Goal: Task Accomplishment & Management: Complete application form

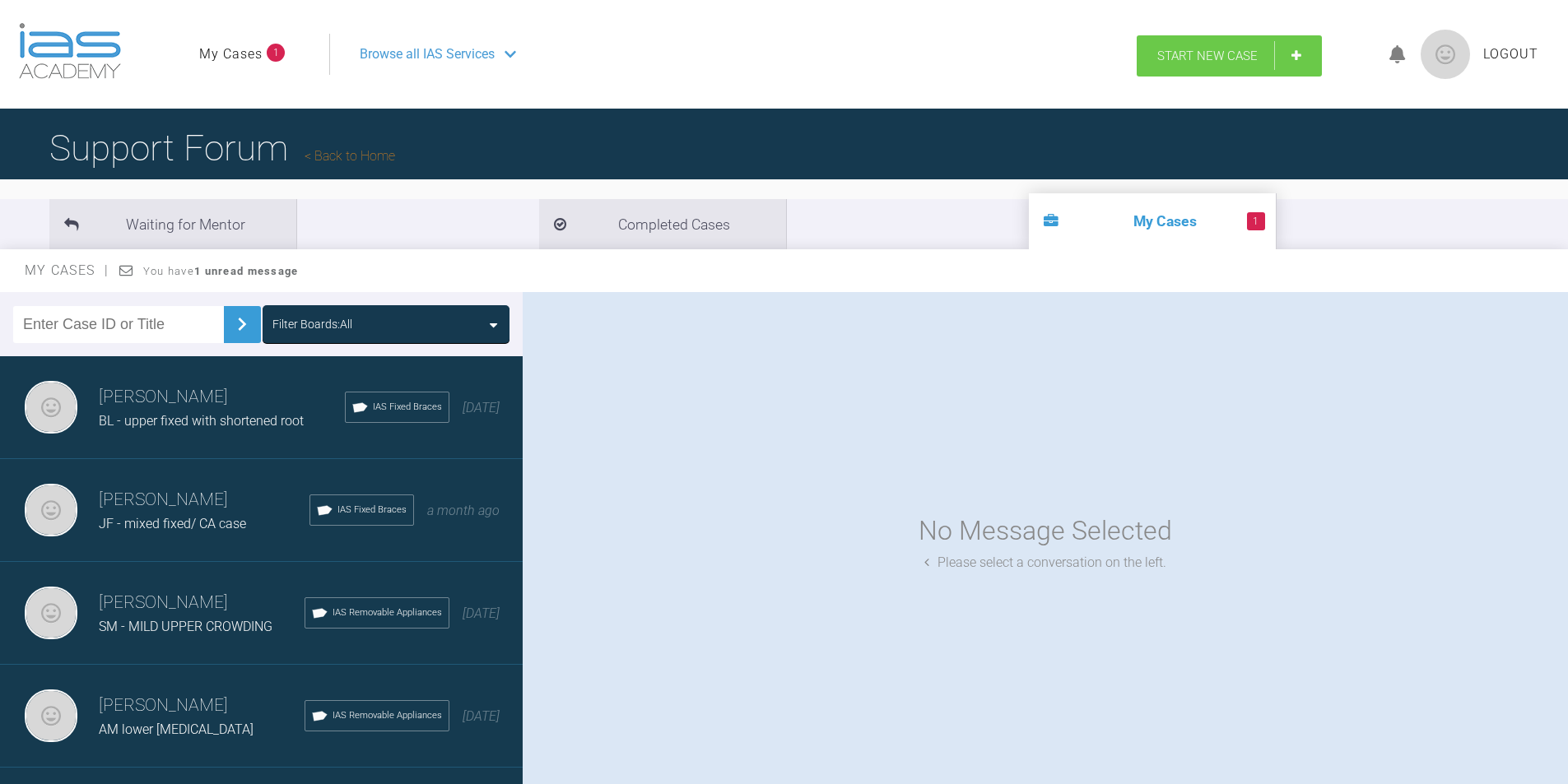
click at [1170, 54] on span "Start New Case" at bounding box center [1208, 57] width 101 height 15
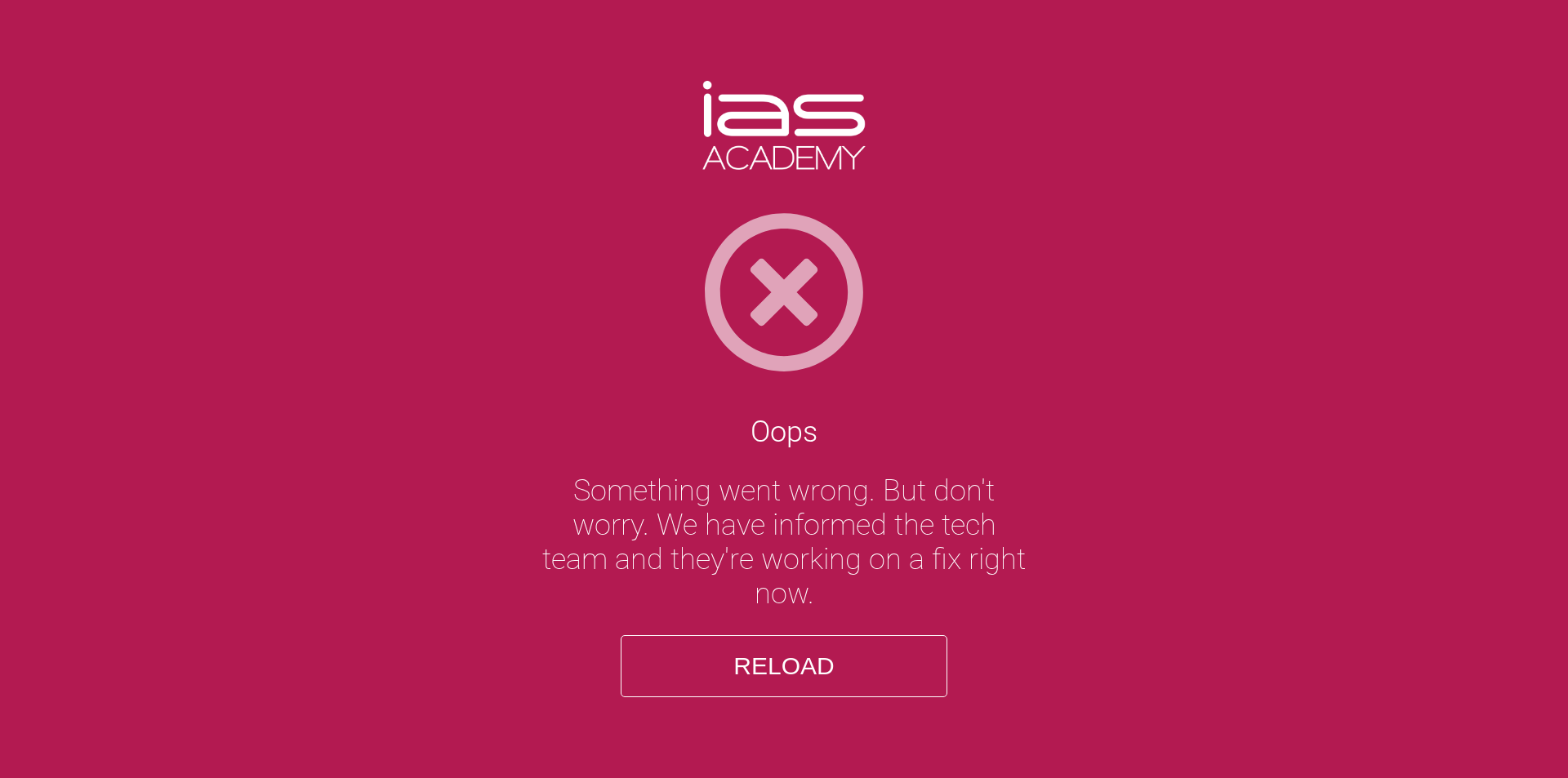
click at [760, 661] on button "Reload" at bounding box center [784, 666] width 326 height 62
click at [755, 659] on button "Reload" at bounding box center [784, 666] width 326 height 62
click at [803, 657] on button "Reload" at bounding box center [784, 666] width 326 height 62
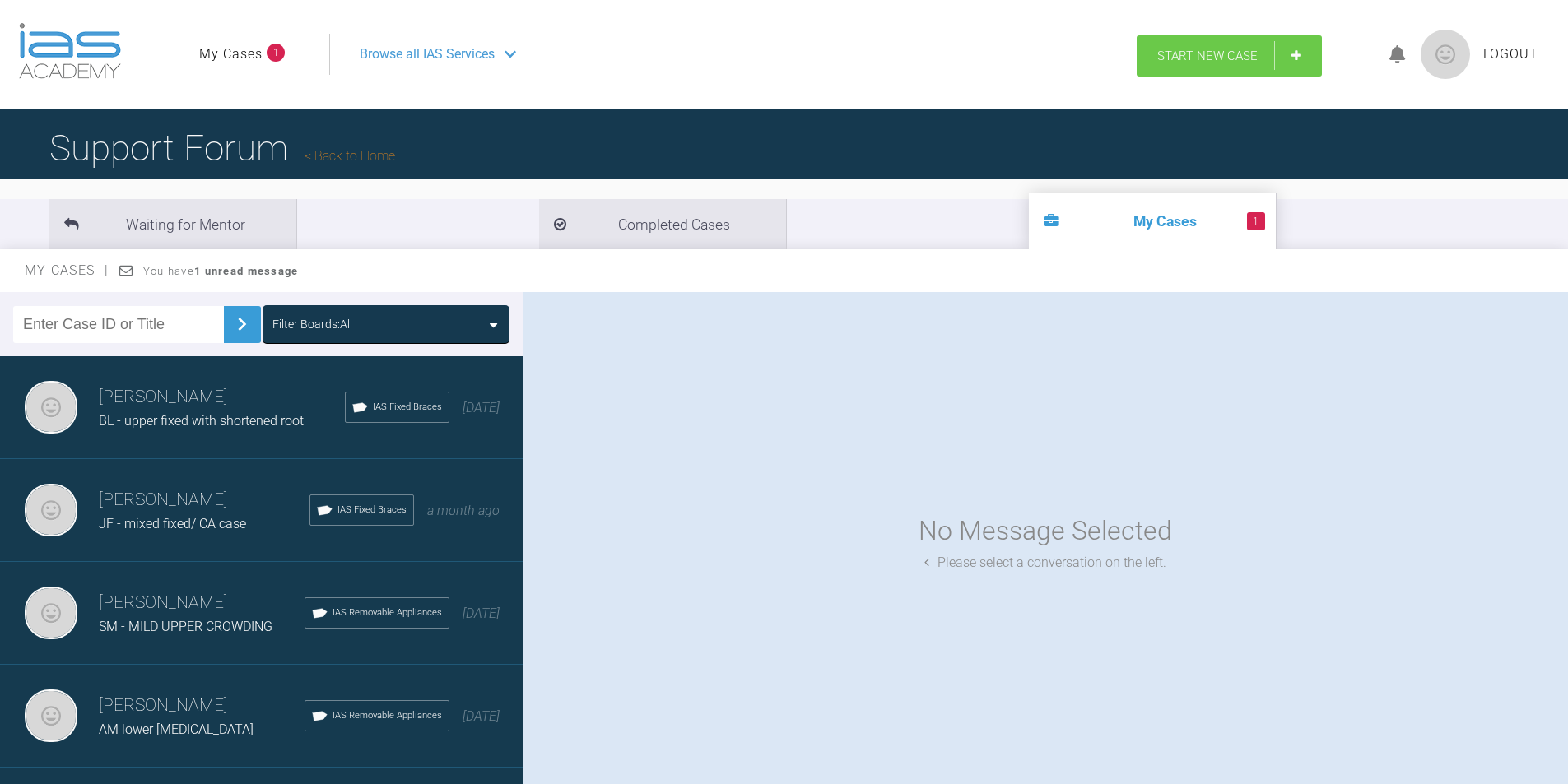
click at [1190, 50] on span "Start New Case" at bounding box center [1208, 57] width 101 height 15
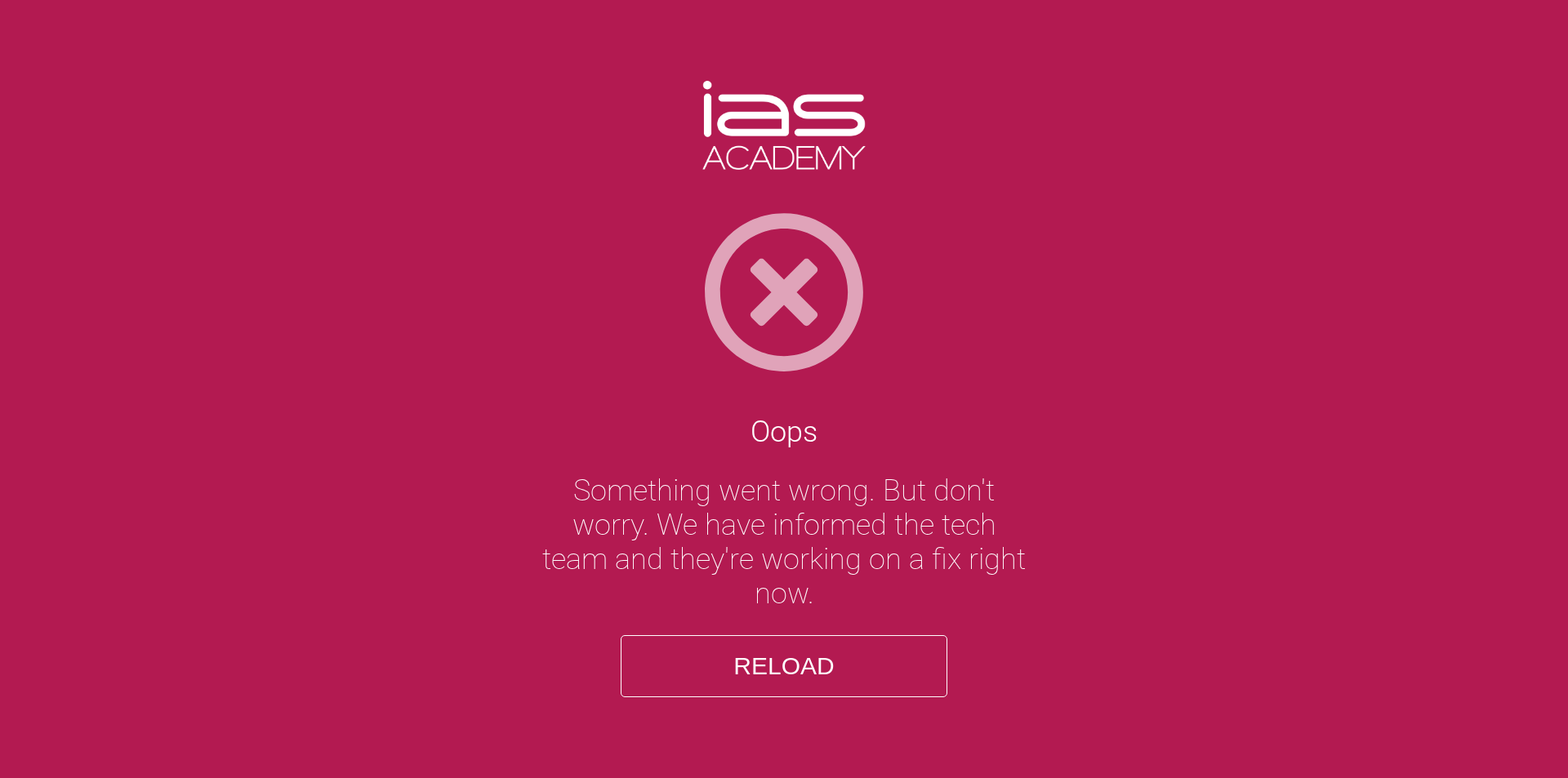
click at [793, 667] on button "Reload" at bounding box center [784, 666] width 326 height 62
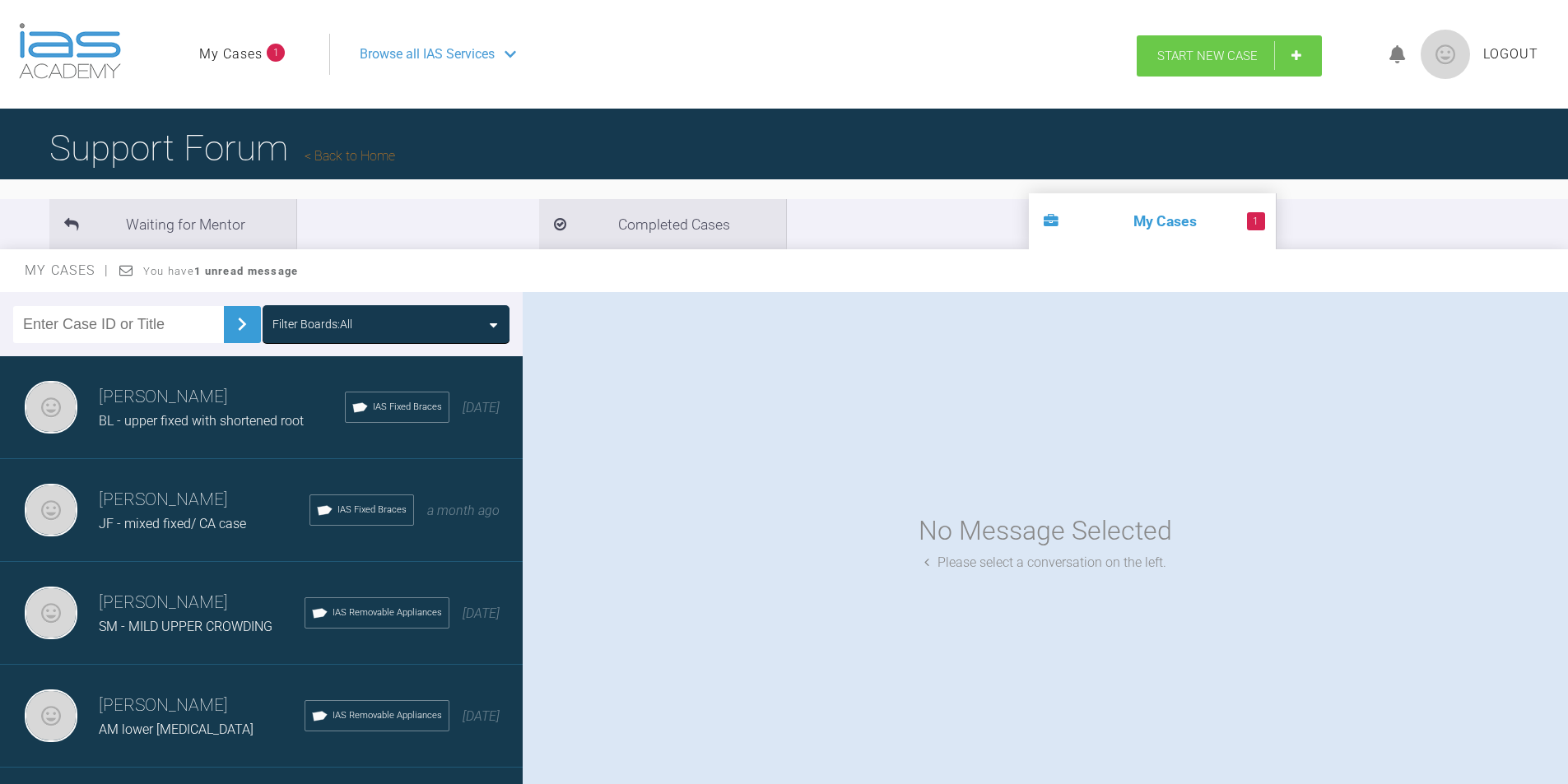
click at [1198, 55] on span "Start New Case" at bounding box center [1208, 57] width 101 height 15
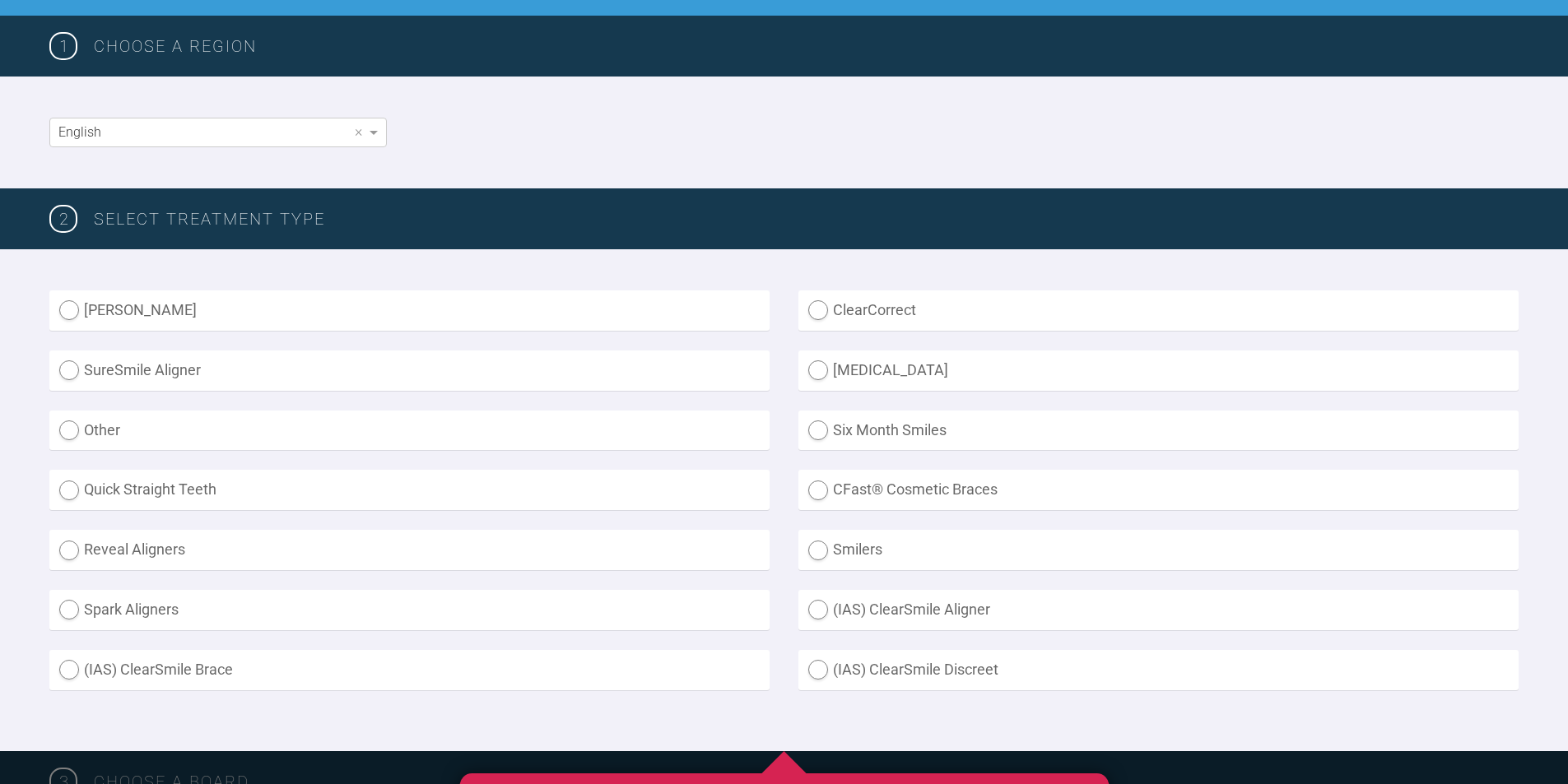
scroll to position [247, 0]
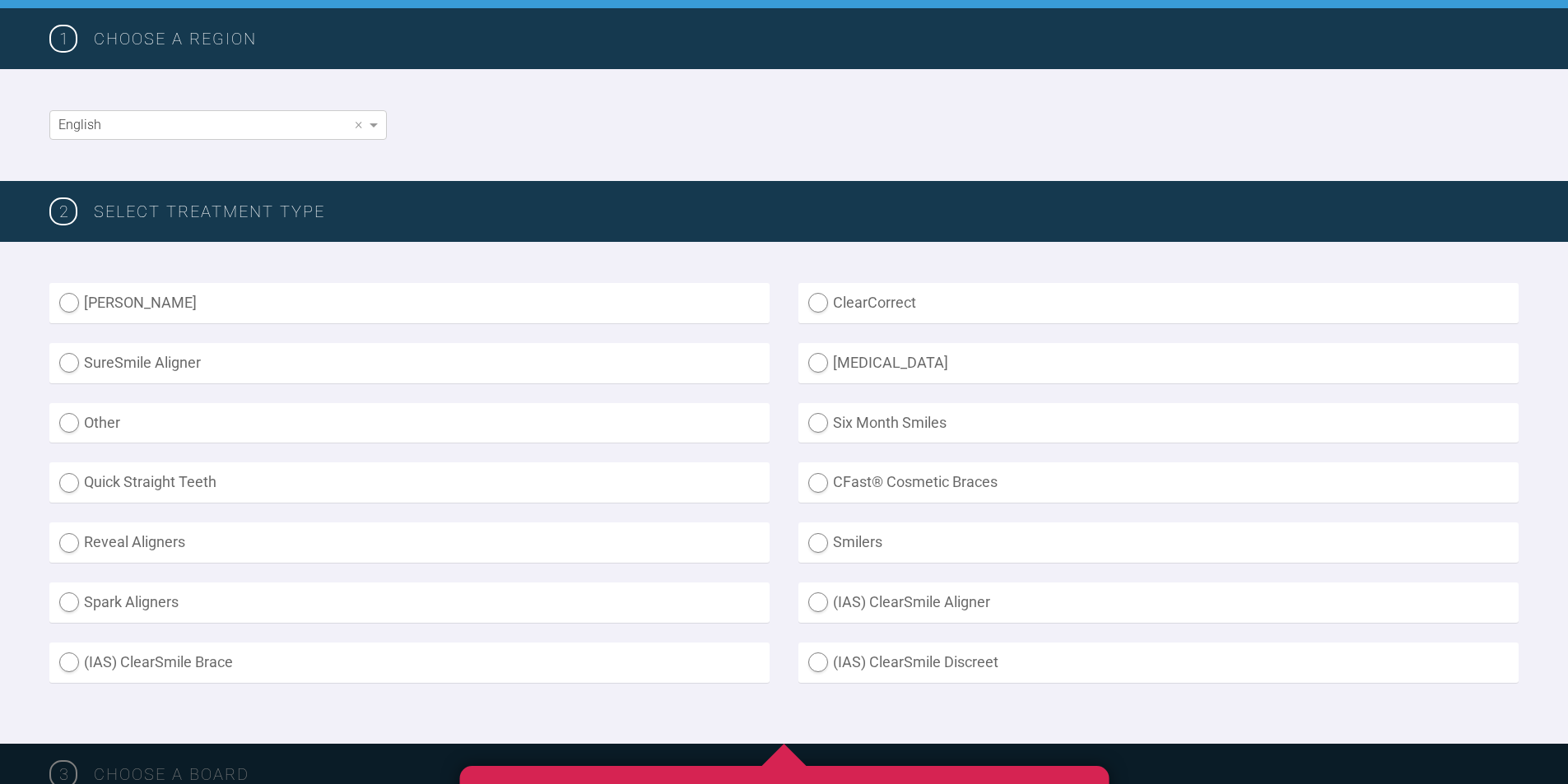
click at [61, 664] on label "(IAS) ClearSmile Brace" at bounding box center [409, 662] width 720 height 41
radio Brace "true"
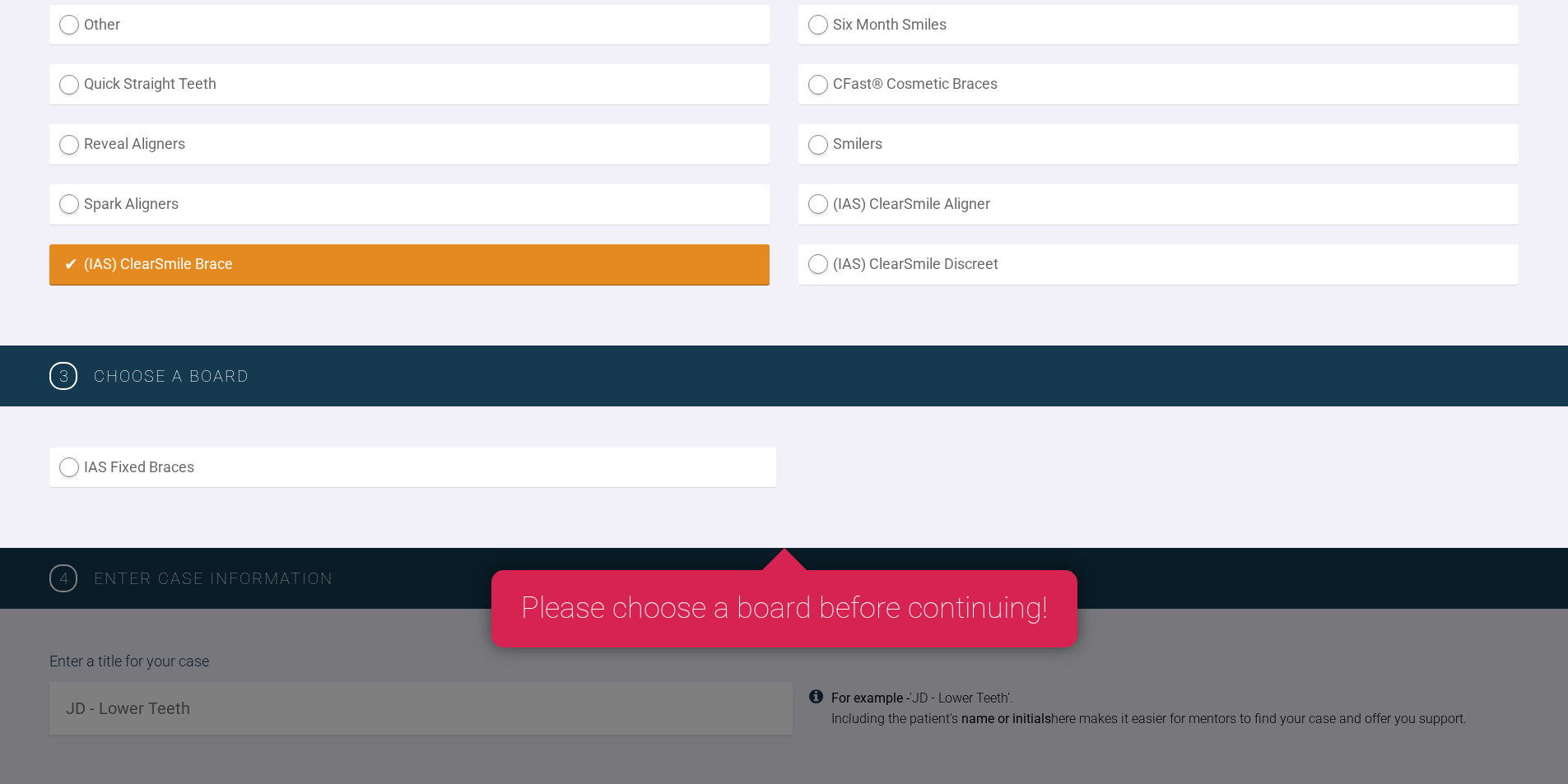
scroll to position [659, 0]
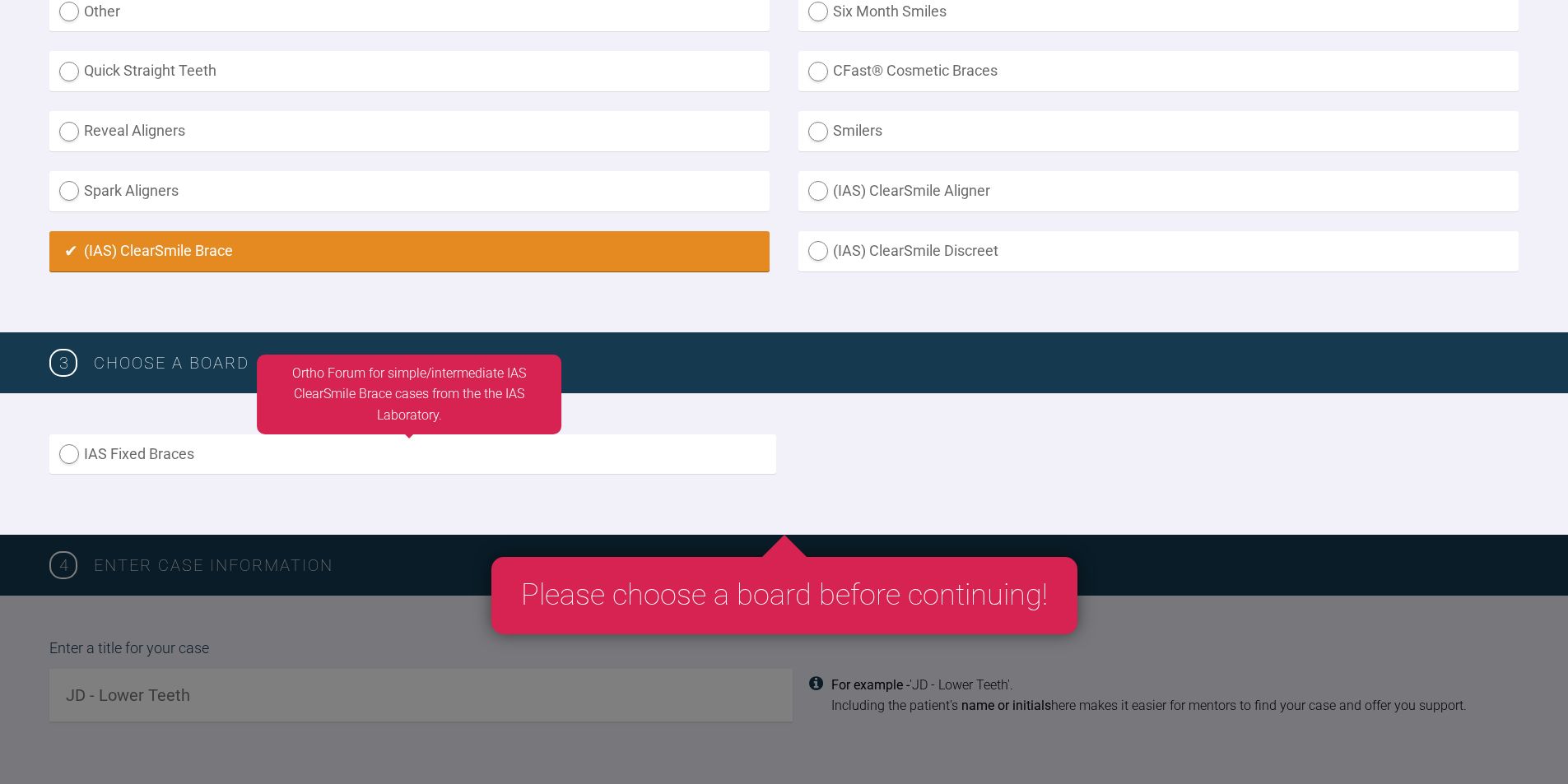
click at [75, 457] on label "IAS Fixed Braces" at bounding box center [412, 454] width 727 height 41
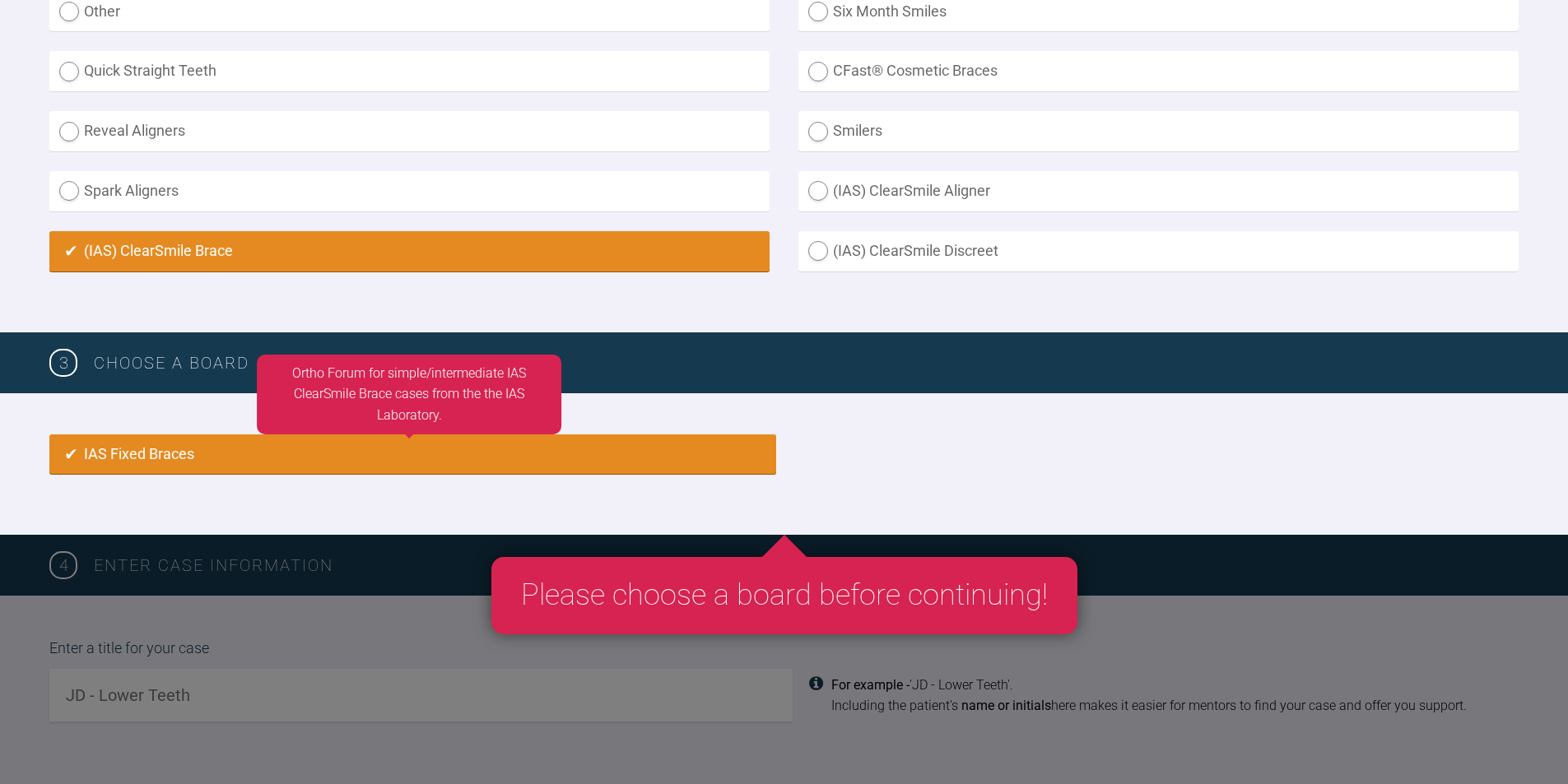
radio input "true"
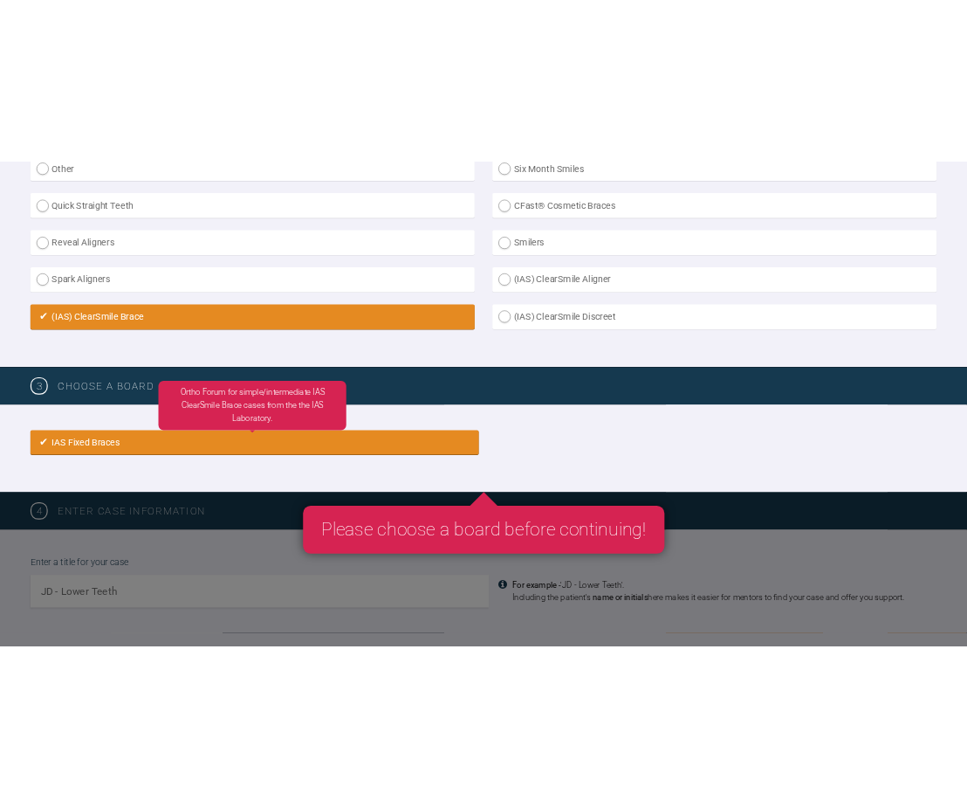
scroll to position [1162, 0]
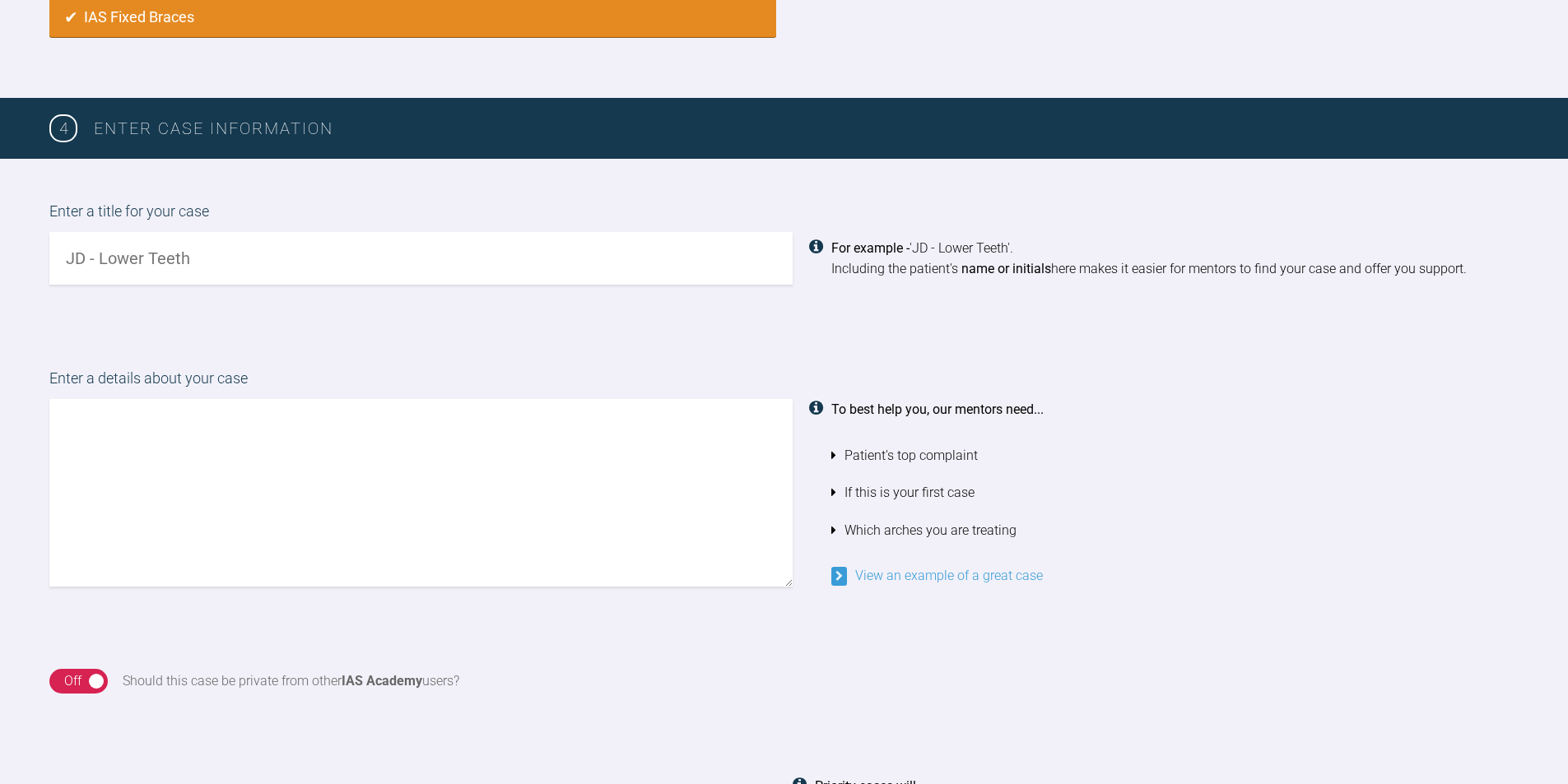
click at [137, 255] on input "text" at bounding box center [421, 258] width 743 height 53
type input "DO'C lower mild crowding"
click at [115, 447] on textarea at bounding box center [421, 492] width 743 height 188
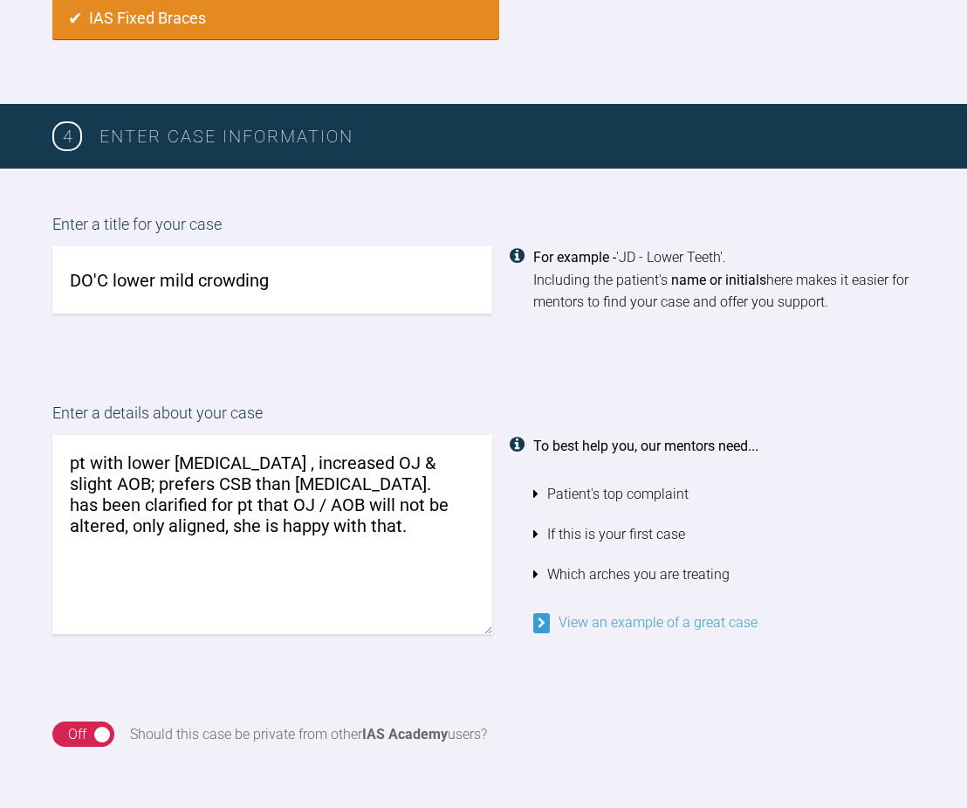
type textarea "pt with lower [MEDICAL_DATA] , increased OJ & slight AOB; prefers CSB than [MED…"
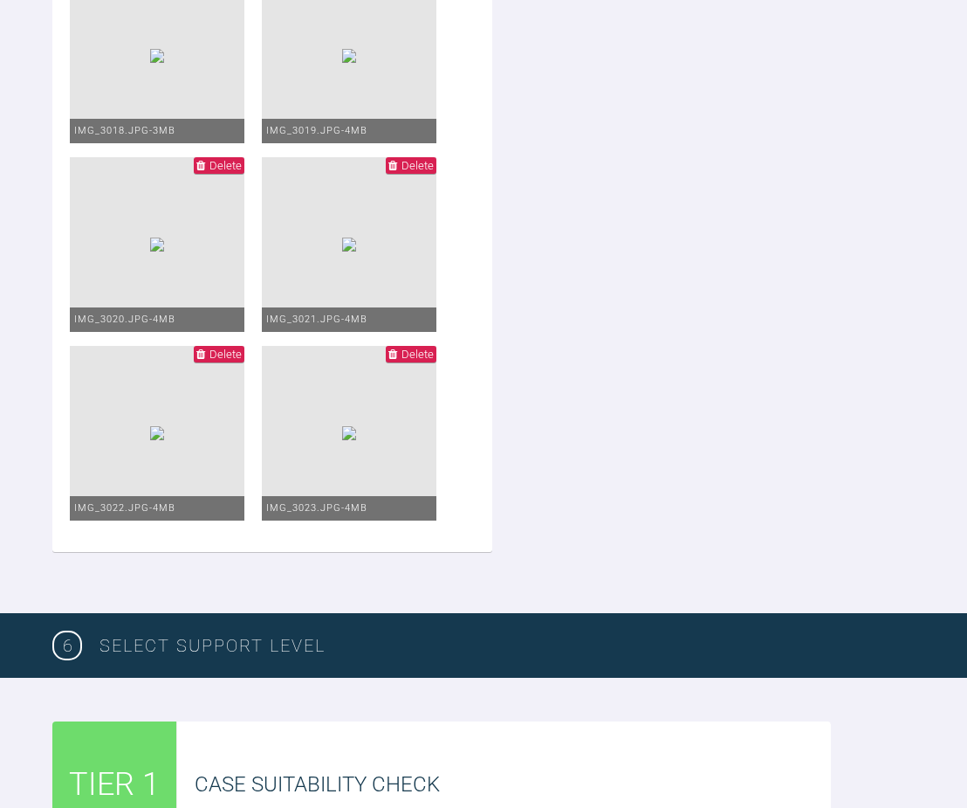
scroll to position [3520, 0]
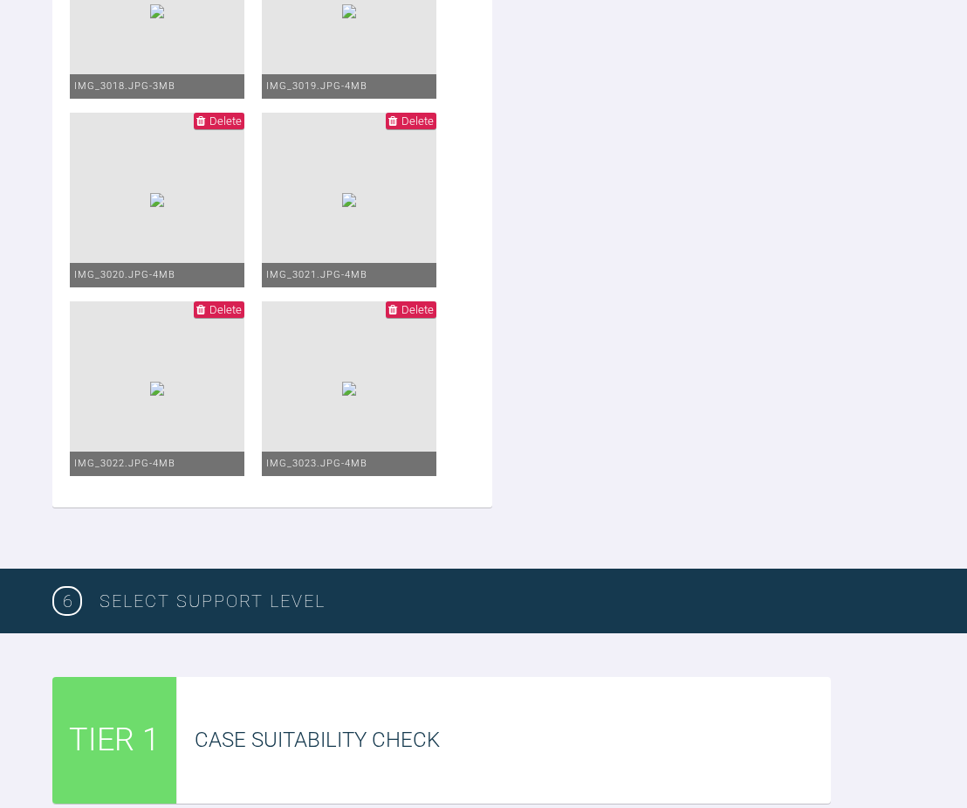
drag, startPoint x: 313, startPoint y: 312, endPoint x: 575, endPoint y: 651, distance: 429.5
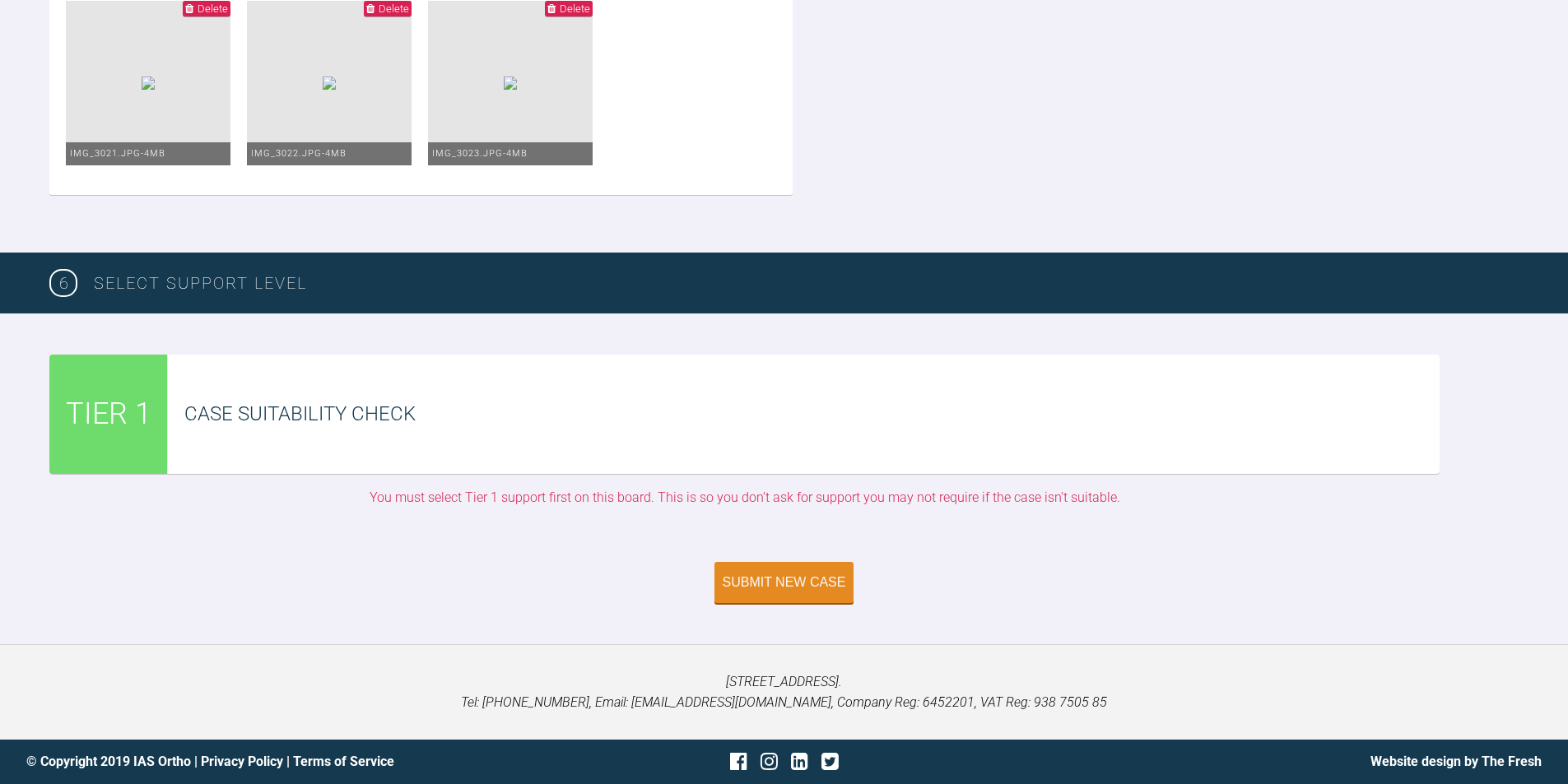
scroll to position [3411, 0]
click at [736, 587] on div "Submit New Case" at bounding box center [784, 584] width 124 height 15
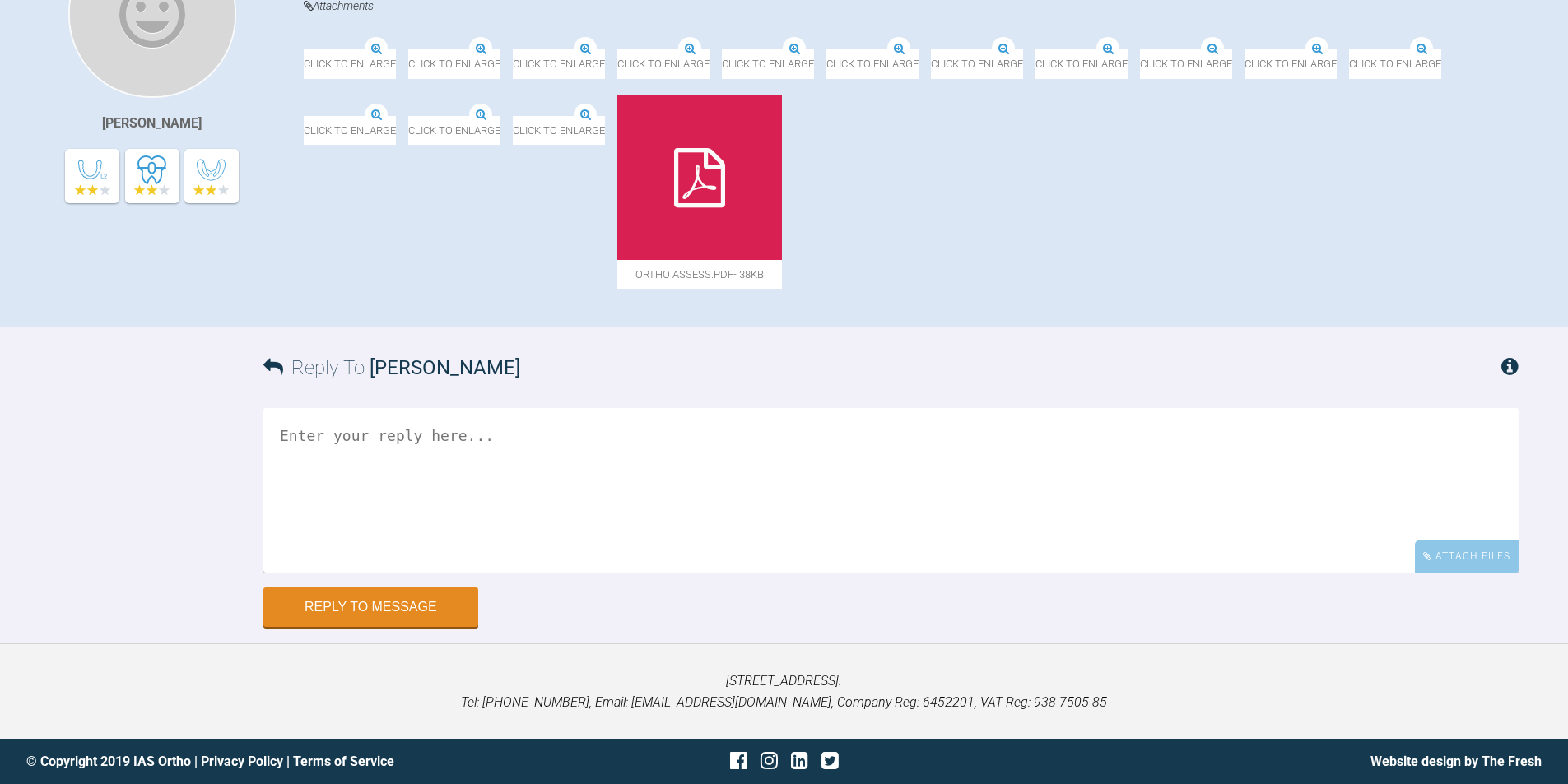
scroll to position [704, 0]
